Goal: Navigation & Orientation: Go to known website

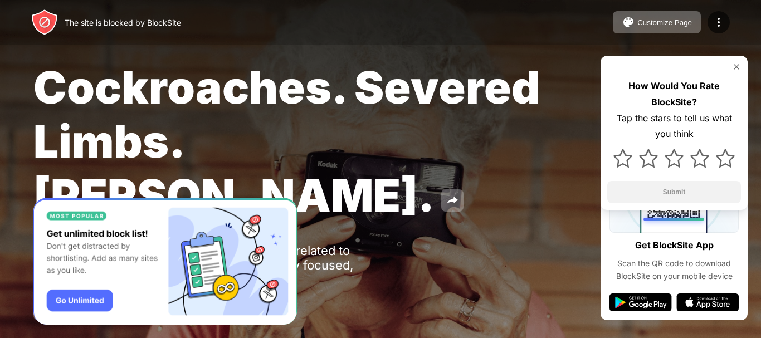
click at [738, 63] on img at bounding box center [736, 66] width 9 height 9
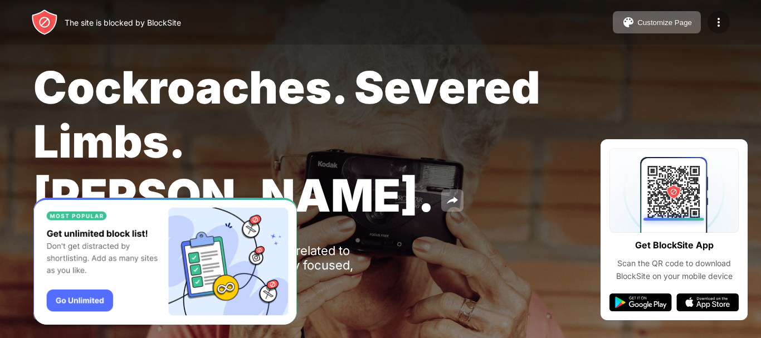
click at [715, 18] on img at bounding box center [718, 22] width 13 height 13
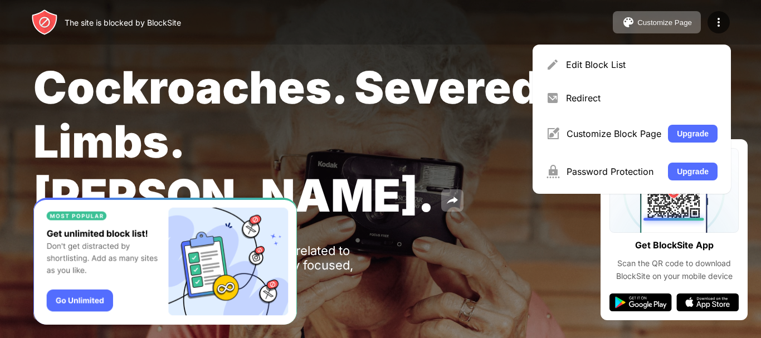
click at [459, 68] on span "Cockroaches. Severed Limbs. [PERSON_NAME]." at bounding box center [286, 141] width 507 height 162
